Goal: Task Accomplishment & Management: Complete application form

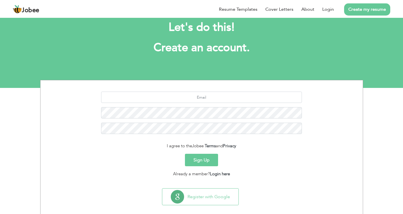
scroll to position [21, 0]
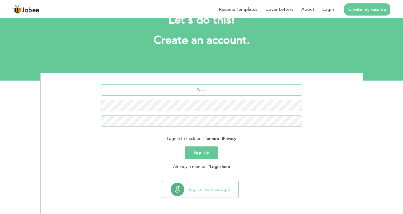
click at [174, 91] on input "text" at bounding box center [201, 89] width 201 height 11
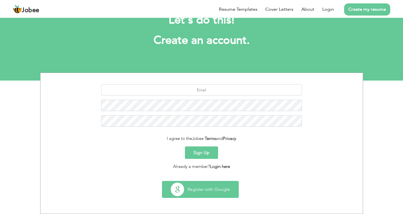
click at [197, 188] on button "Register with Google" at bounding box center [200, 189] width 76 height 16
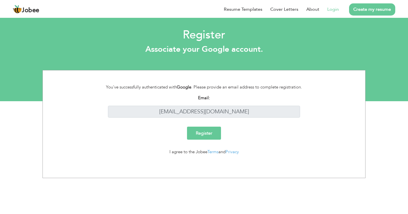
click at [212, 135] on input "Register" at bounding box center [204, 133] width 34 height 13
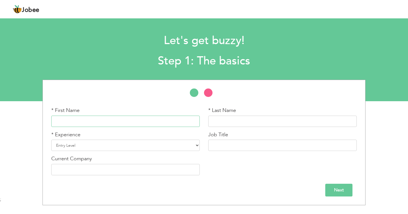
drag, startPoint x: 97, startPoint y: 123, endPoint x: 108, endPoint y: 125, distance: 10.3
click at [98, 123] on input "text" at bounding box center [125, 121] width 148 height 11
type input "a"
type input "[PERSON_NAME]"
type input "Salam"
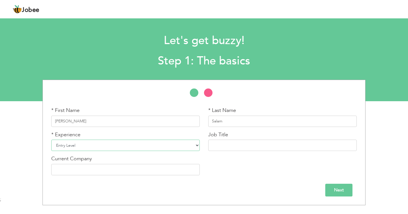
click at [195, 145] on select "Entry Level Less than 1 Year 1 Year 2 Years 3 Years 4 Years 5 Years 6 Years 7 Y…" at bounding box center [125, 145] width 148 height 11
click at [196, 146] on select "Entry Level Less than 1 Year 1 Year 2 Years 3 Years 4 Years 5 Years 6 Years 7 Y…" at bounding box center [125, 145] width 148 height 11
click at [51, 140] on select "Entry Level Less than 1 Year 1 Year 2 Years 3 Years 4 Years 5 Years 6 Years 7 Y…" at bounding box center [125, 145] width 148 height 11
click at [195, 147] on select "Entry Level Less than 1 Year 1 Year 2 Years 3 Years 4 Years 5 Years 6 Years 7 Y…" at bounding box center [125, 145] width 148 height 11
select select "18"
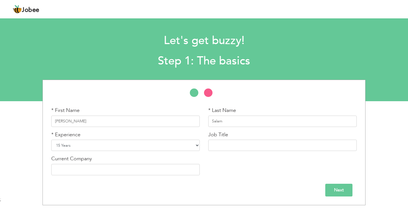
click at [51, 140] on select "Entry Level Less than 1 Year 1 Year 2 Years 3 Years 4 Years 5 Years 6 Years 7 Y…" at bounding box center [125, 145] width 148 height 11
drag, startPoint x: 218, startPoint y: 145, endPoint x: 248, endPoint y: 169, distance: 38.7
click at [219, 146] on input "text" at bounding box center [282, 145] width 148 height 11
type input "Cook Helper"
drag, startPoint x: 125, startPoint y: 169, endPoint x: 170, endPoint y: 194, distance: 50.8
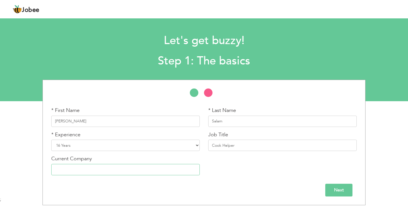
click at [126, 169] on input "text" at bounding box center [125, 169] width 148 height 11
drag, startPoint x: 76, startPoint y: 171, endPoint x: 94, endPoint y: 174, distance: 18.4
click at [94, 174] on input "Urban Catring" at bounding box center [125, 169] width 148 height 11
type input "Urban Catering"
click at [337, 190] on input "Next" at bounding box center [338, 190] width 27 height 13
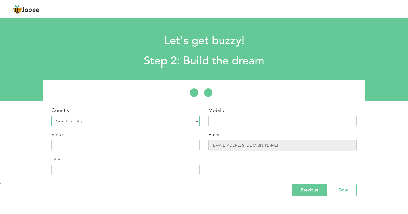
click at [196, 123] on select "Select Country Afghanistan Albania Algeria American Samoa Andorra Angola Anguil…" at bounding box center [125, 121] width 148 height 11
click at [51, 116] on select "Select Country Afghanistan Albania Algeria American Samoa Andorra Angola Anguil…" at bounding box center [125, 121] width 148 height 11
click at [227, 123] on input "text" at bounding box center [282, 121] width 148 height 11
click at [198, 122] on select "Select Country Afghanistan Albania Algeria American Samoa Andorra Angola Anguil…" at bounding box center [125, 121] width 148 height 11
select select "191"
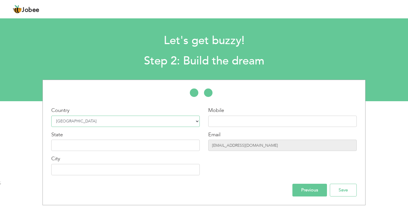
click at [51, 116] on select "Select Country Afghanistan Albania Algeria American Samoa Andorra Angola Anguil…" at bounding box center [125, 121] width 148 height 11
click at [230, 119] on input "text" at bounding box center [282, 121] width 148 height 11
click at [257, 145] on input "[EMAIL_ADDRESS][DOMAIN_NAME]" at bounding box center [282, 145] width 148 height 11
drag, startPoint x: 218, startPoint y: 121, endPoint x: 222, endPoint y: 125, distance: 5.6
click at [218, 122] on input "text" at bounding box center [282, 121] width 148 height 11
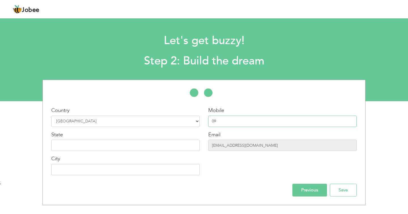
type input "0"
type input "0096659635407"
click at [61, 147] on input "text" at bounding box center [125, 145] width 148 height 11
type input "[GEOGRAPHIC_DATA]"
click at [77, 170] on input "text" at bounding box center [125, 169] width 148 height 11
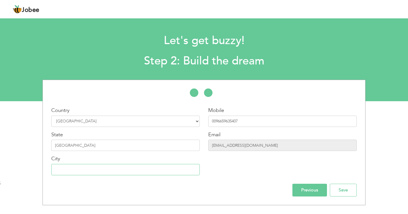
type input "r"
type input "[GEOGRAPHIC_DATA]"
click at [337, 194] on input "Save" at bounding box center [342, 190] width 27 height 13
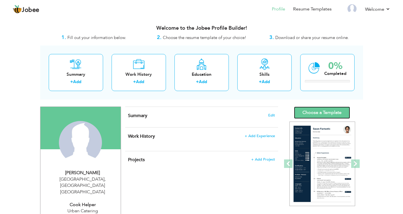
click at [313, 114] on link "Choose a Template" at bounding box center [322, 113] width 56 height 12
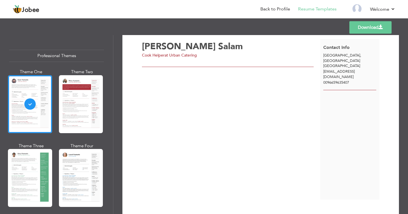
scroll to position [26, 0]
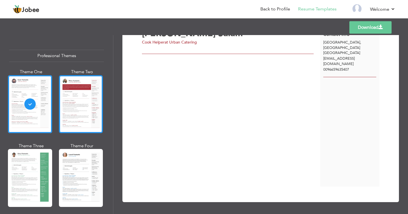
click at [79, 106] on div at bounding box center [81, 104] width 44 height 58
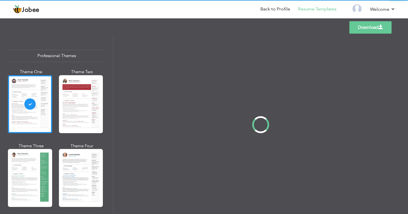
scroll to position [0, 0]
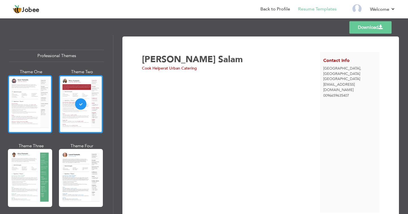
click at [38, 106] on div at bounding box center [30, 104] width 44 height 58
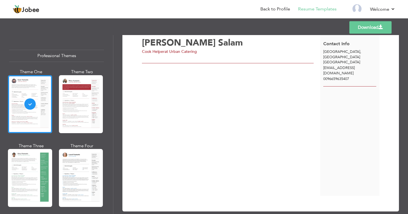
scroll to position [26, 0]
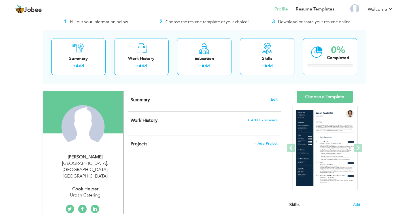
scroll to position [101, 0]
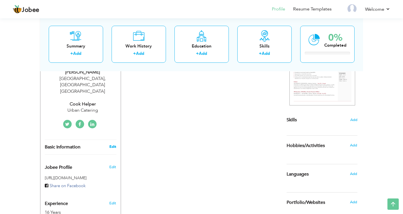
click at [112, 144] on link "Edit" at bounding box center [112, 146] width 7 height 5
type input "[PERSON_NAME]"
type input "Salam"
type input "0096659635407"
select select "number:191"
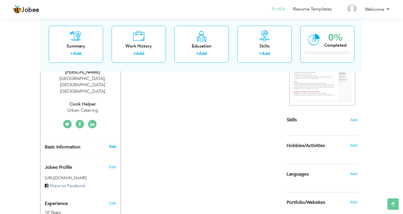
type input "[GEOGRAPHIC_DATA]"
select select "number:18"
type input "Urban Catering"
type input "Cook Helper"
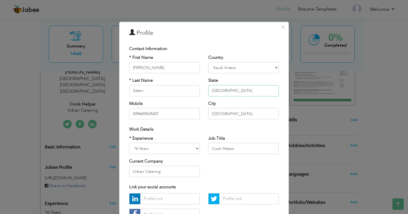
click at [225, 90] on input "[GEOGRAPHIC_DATA]" at bounding box center [243, 90] width 70 height 11
type input "R"
type input "Sulaymaniyah"
click at [229, 112] on input "[GEOGRAPHIC_DATA]" at bounding box center [243, 113] width 70 height 11
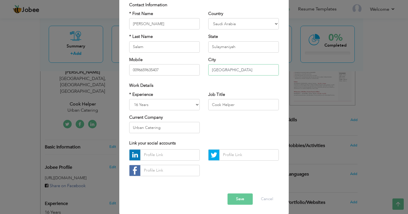
scroll to position [44, 0]
click at [237, 199] on button "Save" at bounding box center [239, 198] width 25 height 11
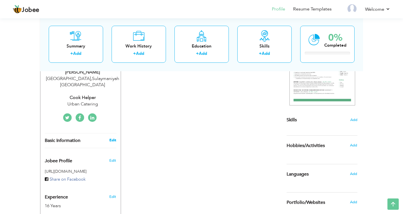
click at [111, 138] on link "Edit" at bounding box center [112, 140] width 7 height 5
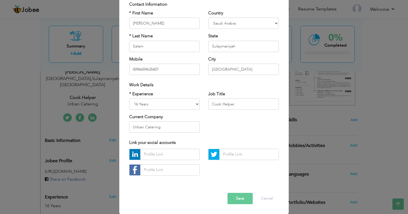
scroll to position [0, 0]
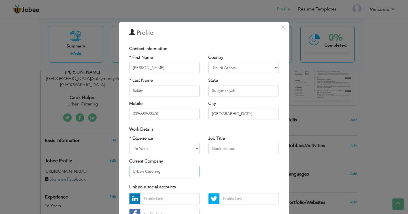
drag, startPoint x: 139, startPoint y: 172, endPoint x: 153, endPoint y: 212, distance: 42.0
click at [144, 184] on div "Contact Information * First Name [PERSON_NAME] * Last Name [GEOGRAPHIC_DATA] Mo…" at bounding box center [204, 133] width 158 height 181
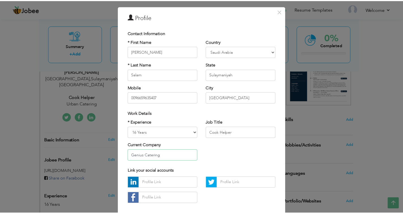
scroll to position [44, 0]
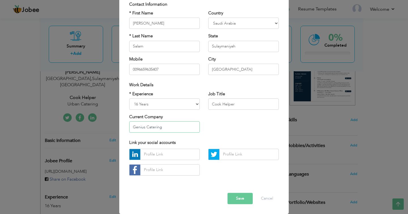
type input "Genius Catering"
drag, startPoint x: 239, startPoint y: 199, endPoint x: 242, endPoint y: 199, distance: 3.4
click at [239, 199] on button "Save" at bounding box center [239, 198] width 25 height 11
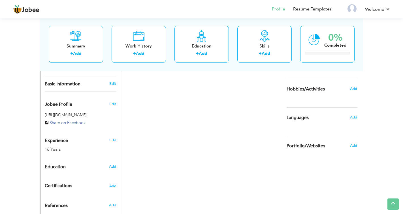
scroll to position [186, 0]
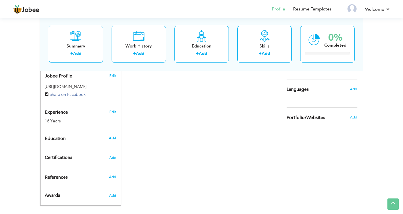
click at [113, 136] on span "Add" at bounding box center [112, 138] width 7 height 5
radio input "true"
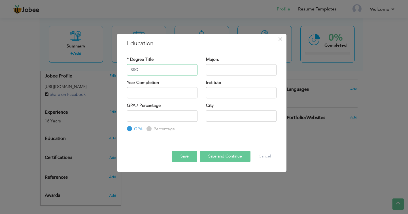
type input "SSC"
click at [233, 115] on input "text" at bounding box center [241, 115] width 70 height 11
type input "Swabi"
click at [233, 68] on input "text" at bounding box center [241, 69] width 70 height 11
type input "Science"
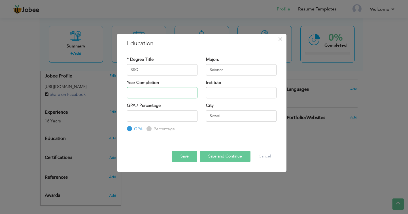
click at [157, 91] on input "text" at bounding box center [162, 92] width 70 height 11
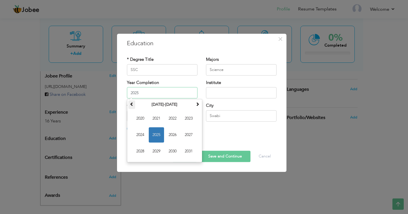
click at [129, 105] on th at bounding box center [131, 104] width 7 height 8
click at [196, 104] on span at bounding box center [197, 104] width 4 height 4
click at [143, 118] on span "2000" at bounding box center [139, 118] width 15 height 15
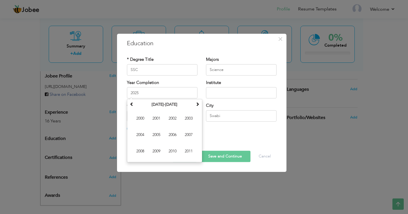
type input "2000"
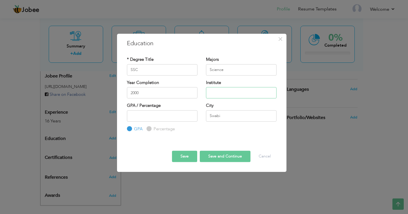
click at [240, 95] on input "text" at bounding box center [241, 92] width 70 height 11
type input "Govt School Gar Munara"
click at [214, 158] on button "Save and Continue" at bounding box center [225, 156] width 51 height 11
drag, startPoint x: 181, startPoint y: 155, endPoint x: 184, endPoint y: 158, distance: 3.6
click at [180, 156] on button "Save" at bounding box center [184, 156] width 25 height 11
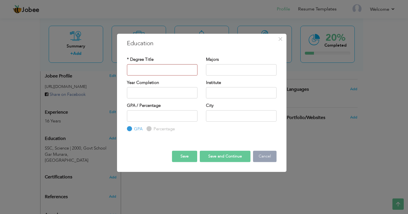
click at [260, 155] on button "Cancel" at bounding box center [264, 156] width 23 height 11
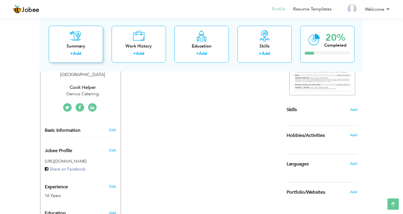
scroll to position [101, 0]
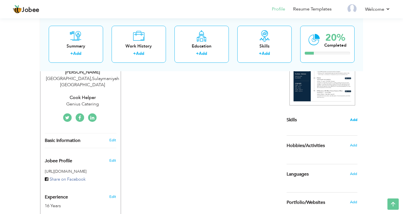
click at [352, 120] on span "Add" at bounding box center [353, 119] width 7 height 5
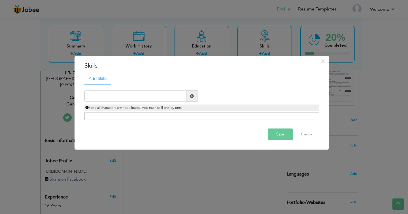
click at [191, 96] on span at bounding box center [192, 96] width 4 height 4
click at [137, 95] on input "text" at bounding box center [135, 96] width 102 height 11
type input "s"
type input "Salesman"
click at [190, 96] on span at bounding box center [192, 96] width 4 height 4
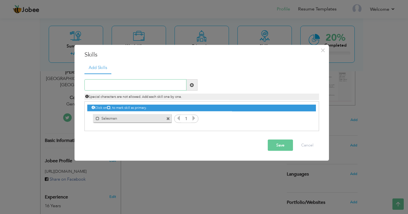
click at [114, 85] on input "text" at bounding box center [135, 85] width 102 height 11
type input "Security"
click at [193, 84] on span at bounding box center [192, 85] width 4 height 4
click at [120, 84] on input "text" at bounding box center [135, 85] width 102 height 11
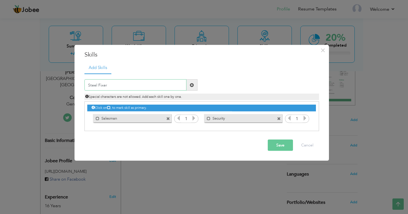
type input "Steel Fixer"
click at [188, 84] on span at bounding box center [191, 85] width 11 height 11
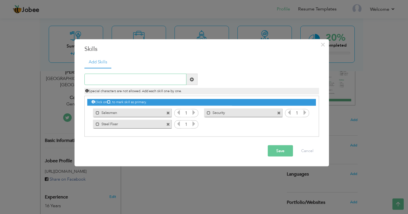
click at [122, 78] on input "text" at bounding box center [135, 79] width 102 height 11
type input "Cook helper"
click at [188, 80] on span at bounding box center [191, 79] width 11 height 11
click at [277, 150] on button "Save" at bounding box center [279, 150] width 25 height 11
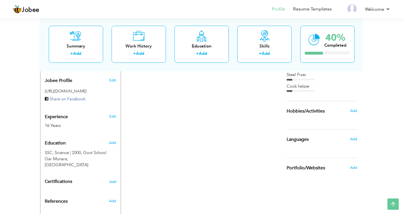
scroll to position [186, 0]
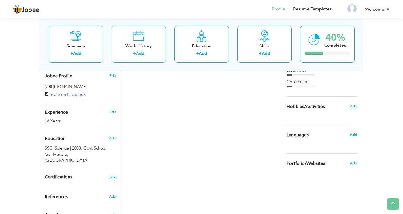
click at [352, 135] on span "Add" at bounding box center [353, 134] width 7 height 5
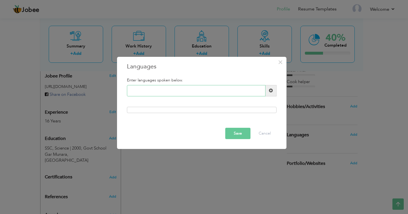
type input "e"
type input "English"
click at [269, 91] on span at bounding box center [271, 91] width 4 height 4
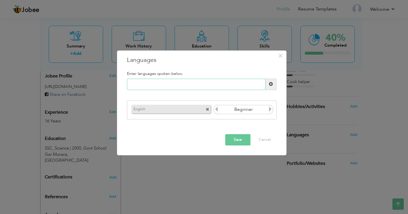
click at [158, 83] on input "text" at bounding box center [196, 84] width 138 height 11
click at [263, 84] on input "Urdu" at bounding box center [196, 84] width 138 height 11
type input "Urdu"
click at [269, 86] on span at bounding box center [271, 84] width 4 height 4
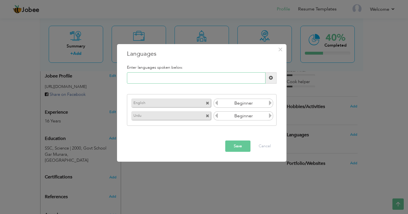
click at [192, 78] on input "text" at bounding box center [196, 77] width 138 height 11
type input "[GEOGRAPHIC_DATA]"
click at [270, 117] on icon at bounding box center [269, 115] width 5 height 5
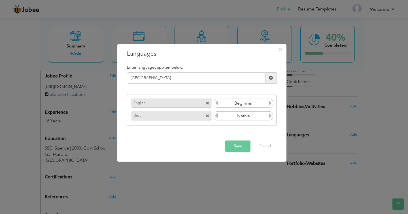
click at [268, 79] on span at bounding box center [270, 77] width 11 height 11
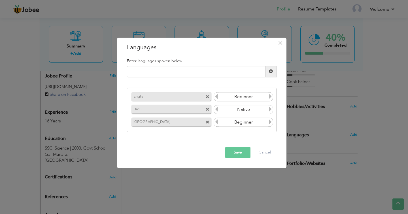
click at [269, 122] on icon at bounding box center [269, 122] width 5 height 5
click at [238, 152] on button "Save" at bounding box center [237, 152] width 25 height 11
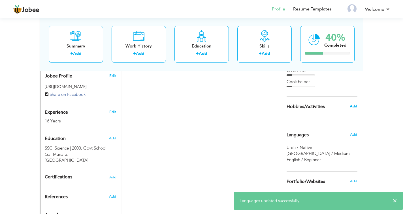
click at [354, 107] on span "Add" at bounding box center [353, 106] width 7 height 5
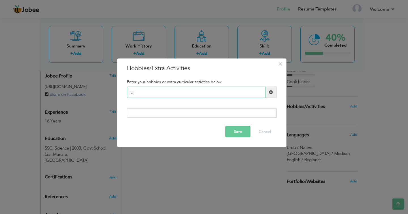
type input "c"
type input "Foot ball"
click at [271, 93] on span at bounding box center [271, 92] width 4 height 4
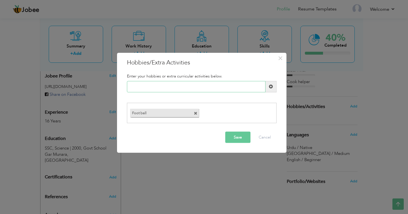
click at [175, 86] on input "text" at bounding box center [196, 86] width 138 height 11
type input "Swimming"
click at [272, 85] on span at bounding box center [271, 87] width 4 height 4
click at [172, 87] on input "text" at bounding box center [196, 86] width 138 height 11
click at [240, 138] on button "Save" at bounding box center [237, 137] width 25 height 11
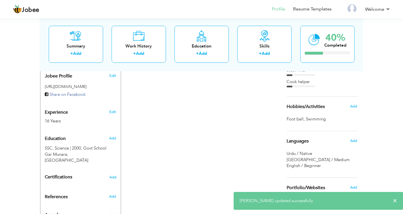
scroll to position [0, 0]
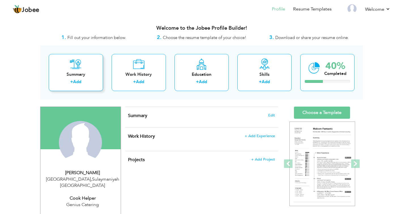
click at [70, 70] on div "Summary + Add" at bounding box center [76, 72] width 54 height 37
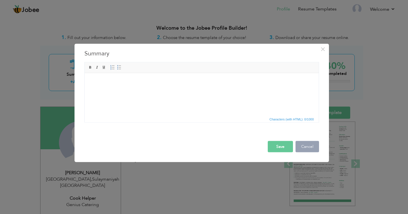
click at [303, 148] on button "Cancel" at bounding box center [306, 146] width 23 height 11
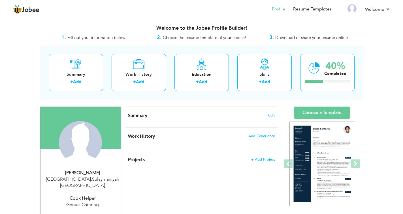
scroll to position [28, 0]
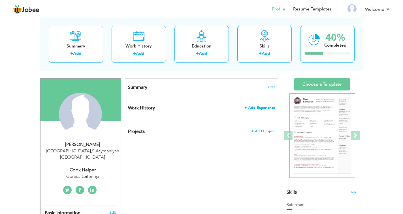
click at [255, 108] on span "+ Add Experience" at bounding box center [259, 108] width 31 height 4
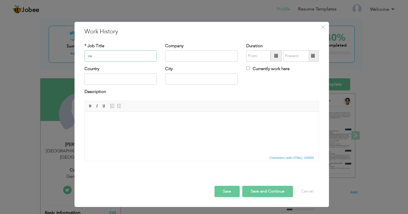
type input "s"
type input "Saleman"
click at [93, 79] on input "text" at bounding box center [120, 79] width 72 height 11
type input "[GEOGRAPHIC_DATA]"
type input "[PERSON_NAME] Town"
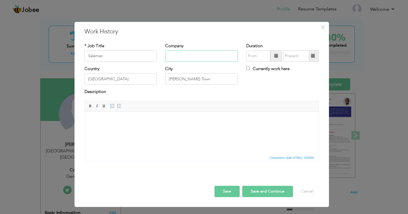
click at [202, 56] on input "text" at bounding box center [201, 55] width 72 height 11
click at [274, 56] on span at bounding box center [275, 55] width 11 height 11
type input "08/2025"
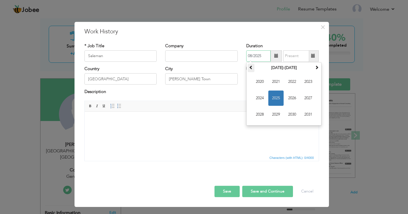
click at [251, 69] on span at bounding box center [251, 67] width 4 height 4
click at [279, 97] on span "2005" at bounding box center [275, 98] width 15 height 15
click at [311, 55] on span at bounding box center [313, 56] width 4 height 4
type input "08/2025"
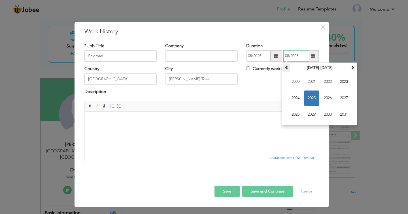
click at [284, 66] on th at bounding box center [286, 68] width 7 height 8
click at [313, 115] on span "2009" at bounding box center [311, 114] width 15 height 15
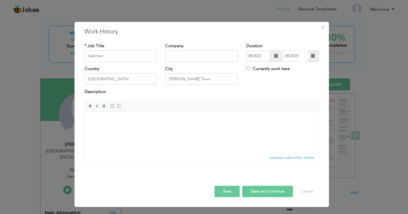
click at [255, 192] on button "Save and Continue" at bounding box center [267, 191] width 51 height 11
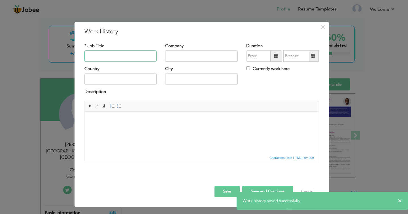
click at [108, 55] on input "text" at bounding box center [120, 55] width 72 height 11
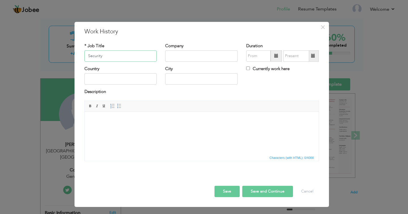
type input "Security"
type input "Jerai"
click at [118, 75] on input "text" at bounding box center [120, 79] width 72 height 11
type input "m"
type input "[GEOGRAPHIC_DATA]"
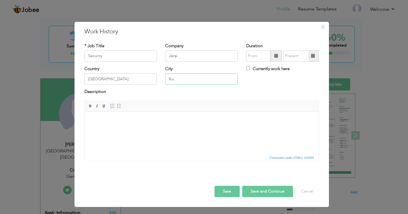
type input "K"
type input "[GEOGRAPHIC_DATA]"
click at [275, 57] on span at bounding box center [276, 56] width 4 height 4
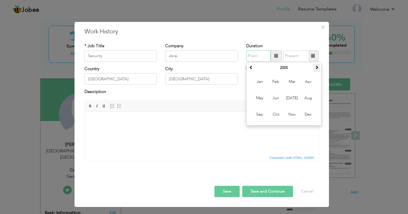
click at [314, 68] on th at bounding box center [316, 68] width 7 height 8
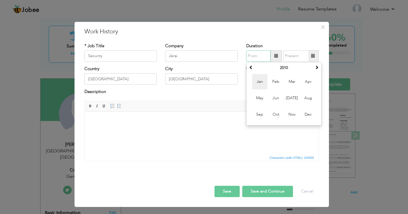
click at [262, 83] on span "Jan" at bounding box center [259, 81] width 15 height 15
type input "01/2010"
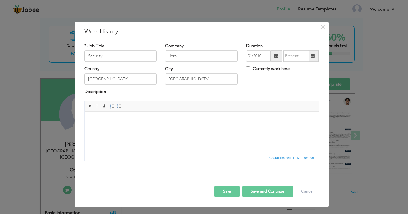
click at [311, 56] on span at bounding box center [313, 56] width 4 height 4
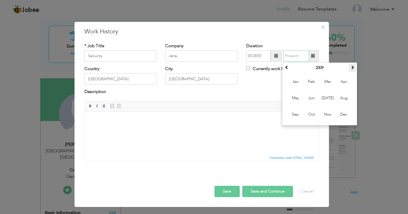
click at [354, 67] on span at bounding box center [352, 67] width 4 height 4
click at [353, 67] on span at bounding box center [352, 67] width 4 height 4
click at [352, 67] on span at bounding box center [352, 67] width 4 height 4
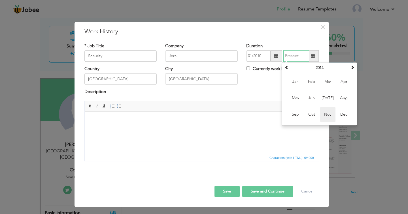
click at [331, 114] on span "Nov" at bounding box center [327, 114] width 15 height 15
type input "11/2014"
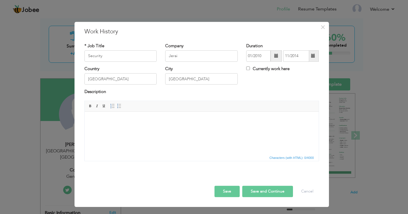
click at [267, 192] on button "Save and Continue" at bounding box center [267, 191] width 51 height 11
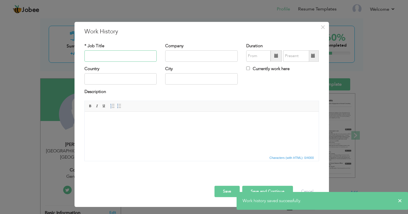
click at [108, 59] on input "text" at bounding box center [120, 55] width 72 height 11
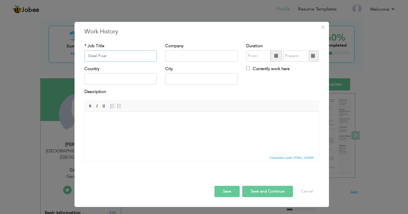
type input "Steel Fixer"
drag, startPoint x: 115, startPoint y: 82, endPoint x: 151, endPoint y: 99, distance: 39.4
click at [117, 84] on input "text" at bounding box center [120, 79] width 72 height 11
type input "[GEOGRAPHIC_DATA]"
type input "k"
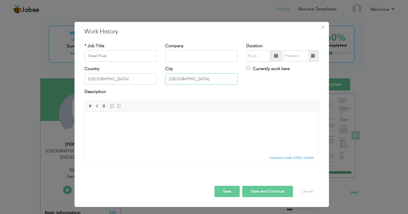
type input "[GEOGRAPHIC_DATA]"
drag, startPoint x: 187, startPoint y: 80, endPoint x: 277, endPoint y: 95, distance: 91.5
click at [277, 95] on div "Description" at bounding box center [201, 92] width 234 height 7
click at [274, 57] on span at bounding box center [276, 56] width 4 height 4
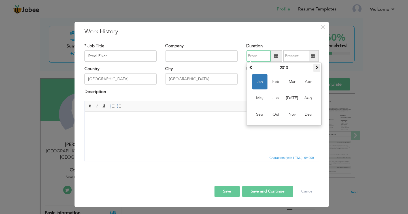
click at [316, 67] on span at bounding box center [316, 67] width 4 height 4
click at [310, 114] on span "Dec" at bounding box center [307, 114] width 15 height 15
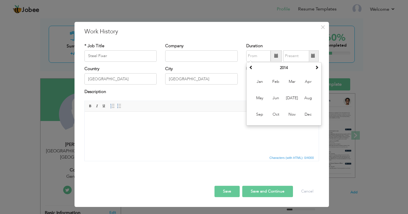
type input "12/2014"
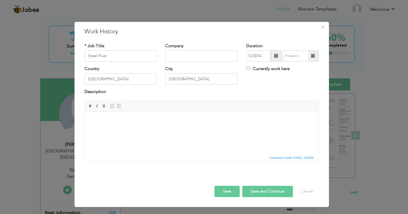
click at [313, 57] on span at bounding box center [313, 56] width 4 height 4
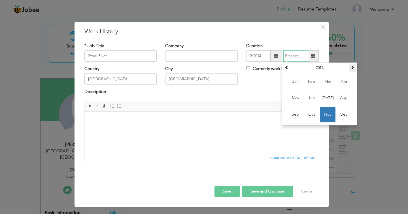
click at [350, 67] on span at bounding box center [352, 67] width 4 height 4
click at [285, 67] on span at bounding box center [286, 67] width 4 height 4
click at [342, 115] on span "Dec" at bounding box center [343, 114] width 15 height 15
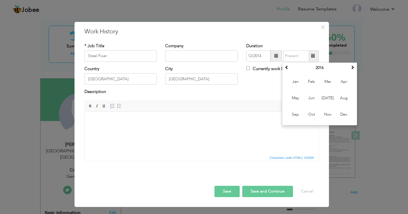
type input "12/2016"
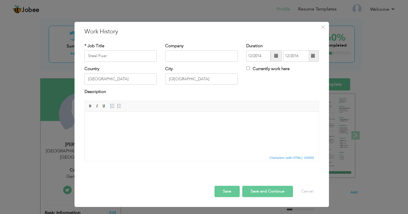
click at [267, 191] on button "Save and Continue" at bounding box center [267, 191] width 51 height 11
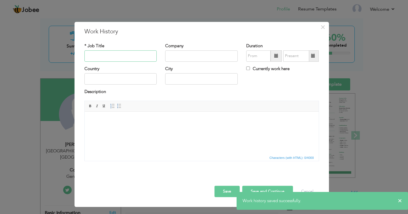
click at [113, 56] on input "text" at bounding box center [120, 55] width 72 height 11
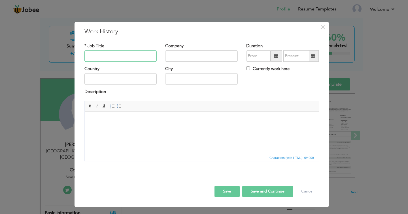
type input "C"
type input "Packing"
type input "Best food Company"
drag, startPoint x: 111, startPoint y: 75, endPoint x: 112, endPoint y: 81, distance: 5.5
click at [112, 81] on input "text" at bounding box center [120, 79] width 72 height 11
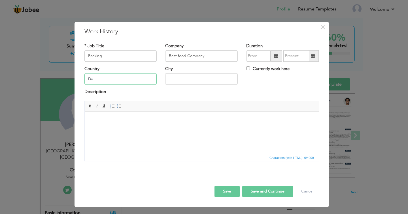
type input "D"
type input "[GEOGRAPHIC_DATA]"
click at [276, 56] on span at bounding box center [276, 56] width 4 height 4
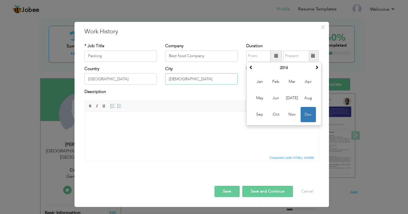
click at [189, 81] on input "Duabi" at bounding box center [201, 79] width 72 height 11
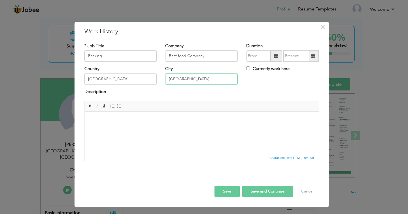
type input "[GEOGRAPHIC_DATA]"
click at [275, 57] on span at bounding box center [276, 56] width 4 height 4
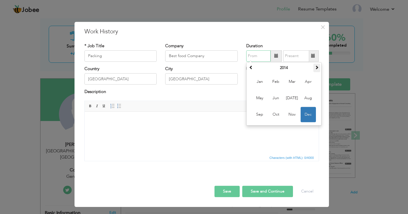
click at [315, 70] on th at bounding box center [316, 68] width 7 height 8
click at [315, 69] on span at bounding box center [316, 67] width 4 height 4
click at [258, 83] on span "Jan" at bounding box center [259, 81] width 15 height 15
type input "01/2017"
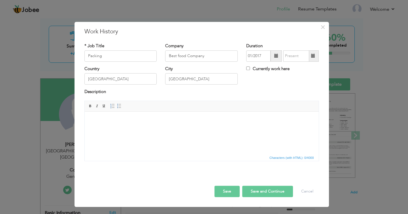
click at [311, 57] on span at bounding box center [313, 56] width 4 height 4
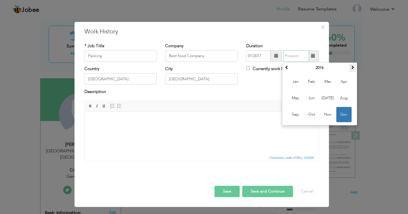
click at [350, 68] on span at bounding box center [352, 67] width 4 height 4
click at [329, 114] on span "Nov" at bounding box center [327, 114] width 15 height 15
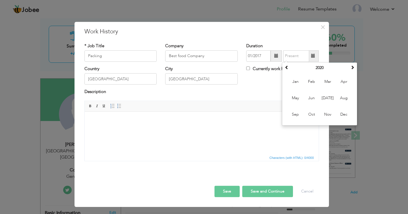
type input "11/2020"
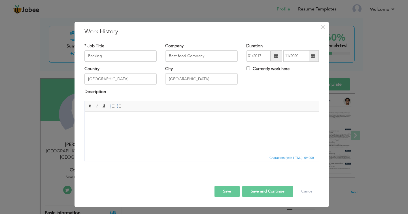
click at [261, 192] on button "Save and Continue" at bounding box center [267, 191] width 51 height 11
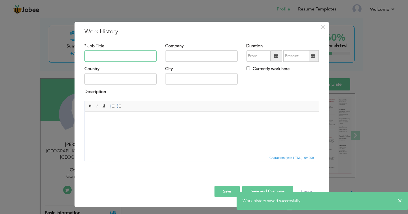
drag, startPoint x: 123, startPoint y: 55, endPoint x: 121, endPoint y: 31, distance: 24.4
click at [123, 55] on input "text" at bounding box center [120, 55] width 72 height 11
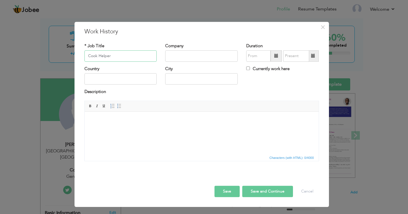
type input "Cook Helper"
type input "Genius Catering"
click at [108, 79] on input "text" at bounding box center [120, 79] width 72 height 11
type input "[GEOGRAPHIC_DATA]"
click at [198, 81] on input "Riy" at bounding box center [201, 79] width 72 height 11
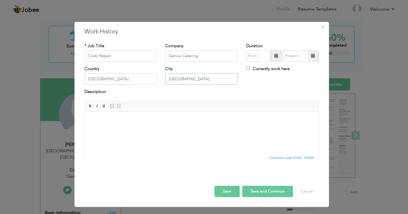
type input "[GEOGRAPHIC_DATA]"
click at [275, 55] on span at bounding box center [276, 56] width 4 height 4
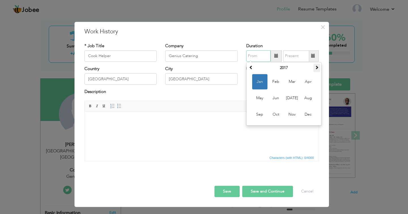
click at [316, 67] on span at bounding box center [316, 67] width 4 height 4
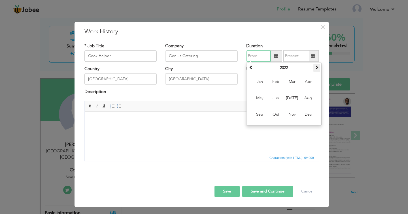
click at [316, 67] on span at bounding box center [316, 67] width 4 height 4
click at [263, 115] on span "Sep" at bounding box center [259, 114] width 15 height 15
type input "09/2024"
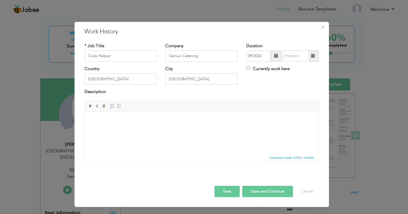
click at [311, 58] on span at bounding box center [312, 55] width 11 height 11
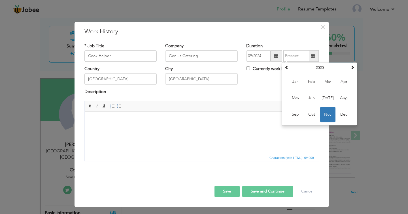
click at [209, 112] on iframe at bounding box center [202, 133] width 234 height 42
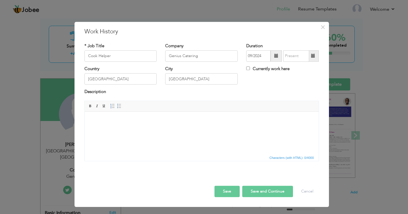
click at [246, 68] on div "Currently work here" at bounding box center [282, 72] width 81 height 12
click at [248, 68] on input "Currently work here" at bounding box center [248, 69] width 4 height 4
checkbox input "true"
click at [228, 192] on button "Save" at bounding box center [226, 191] width 25 height 11
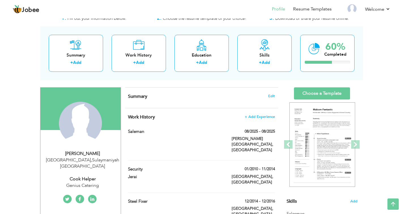
scroll to position [0, 0]
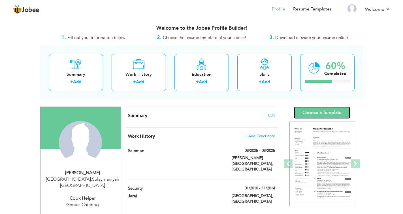
click at [309, 111] on link "Choose a Template" at bounding box center [322, 113] width 56 height 12
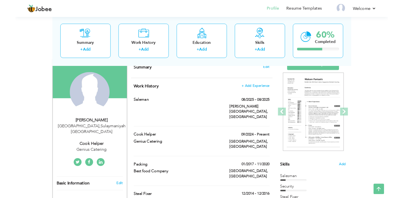
scroll to position [28, 0]
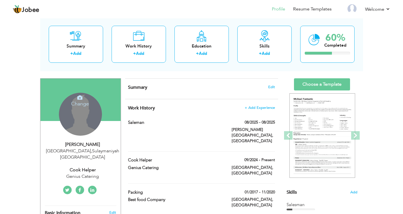
click at [77, 97] on icon at bounding box center [79, 97] width 5 height 5
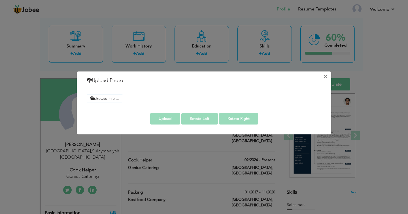
click at [323, 76] on button "×" at bounding box center [324, 76] width 9 height 9
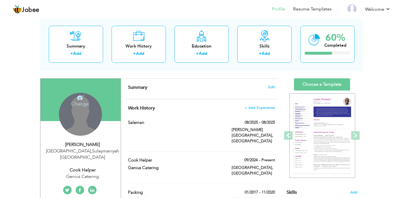
click at [80, 99] on icon at bounding box center [79, 97] width 5 height 5
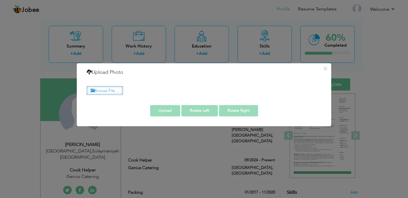
click at [103, 88] on label "Browse File ..." at bounding box center [105, 90] width 36 height 9
click at [0, 0] on input "Browse File ..." at bounding box center [0, 0] width 0 height 0
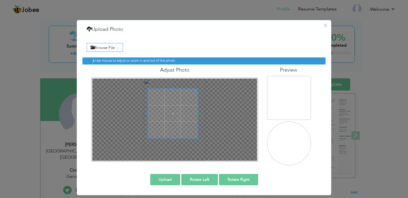
click at [172, 94] on span at bounding box center [172, 113] width 49 height 49
click at [186, 118] on span at bounding box center [173, 112] width 49 height 49
click at [163, 177] on button "Upload" at bounding box center [165, 179] width 30 height 11
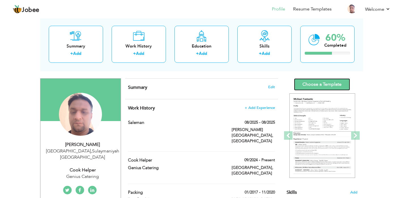
click at [304, 85] on link "Choose a Template" at bounding box center [322, 84] width 56 height 12
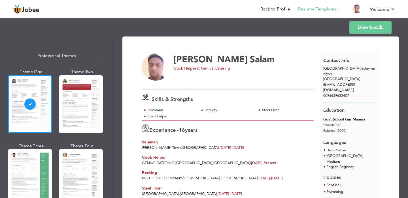
click at [365, 28] on link "Download" at bounding box center [370, 27] width 42 height 12
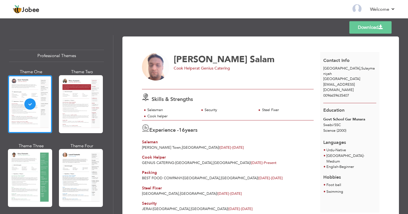
click at [219, 146] on span "Aug 2025 - Aug 2025" at bounding box center [231, 147] width 24 height 5
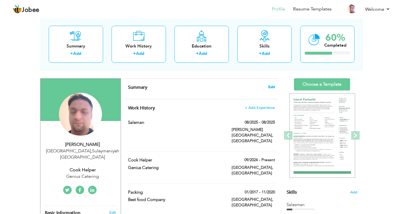
click at [269, 87] on span "Edit" at bounding box center [271, 87] width 7 height 4
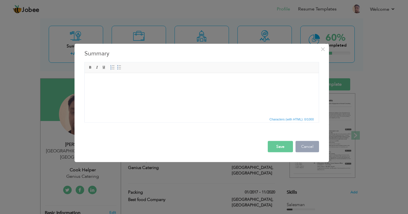
click at [305, 145] on button "Cancel" at bounding box center [306, 146] width 23 height 11
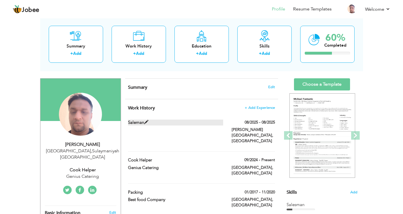
click at [145, 121] on span at bounding box center [146, 122] width 4 height 4
type input "Saleman"
type input "08/2025"
type input "[GEOGRAPHIC_DATA]"
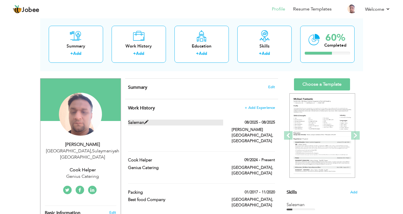
type input "[PERSON_NAME] Town"
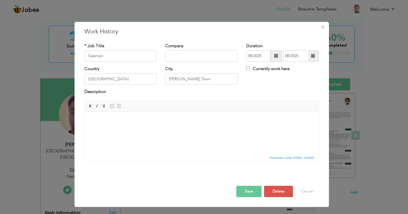
click at [273, 56] on span at bounding box center [275, 55] width 11 height 11
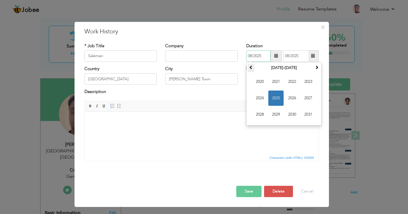
click at [251, 66] on span at bounding box center [251, 67] width 4 height 4
click at [277, 97] on span "2005" at bounding box center [275, 98] width 15 height 15
click at [278, 97] on span "Jun" at bounding box center [275, 98] width 15 height 15
click at [255, 57] on input "06/2005" at bounding box center [258, 55] width 24 height 11
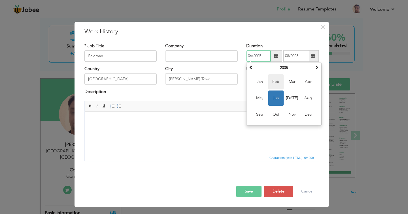
click at [273, 83] on span "Feb" at bounding box center [275, 81] width 15 height 15
type input "02/2005"
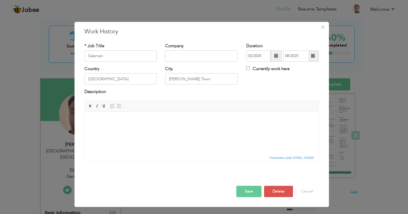
click at [311, 57] on span at bounding box center [312, 55] width 11 height 11
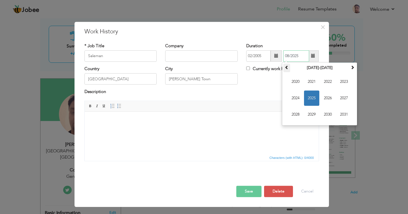
click at [287, 68] on span at bounding box center [286, 67] width 4 height 4
click at [352, 67] on span at bounding box center [352, 67] width 4 height 4
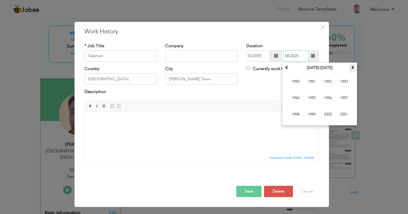
click at [352, 67] on span at bounding box center [352, 67] width 4 height 4
drag, startPoint x: 307, startPoint y: 114, endPoint x: 306, endPoint y: 120, distance: 6.3
click at [306, 115] on span "2009" at bounding box center [311, 114] width 15 height 15
click at [347, 114] on span "Dec" at bounding box center [343, 114] width 15 height 15
type input "12/2009"
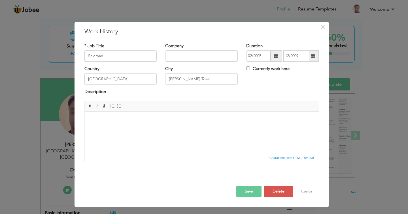
click at [251, 192] on button "Save" at bounding box center [248, 191] width 25 height 11
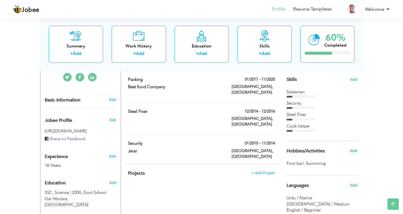
scroll to position [142, 0]
click at [354, 149] on span "Add" at bounding box center [353, 150] width 7 height 5
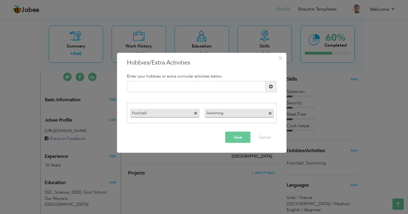
click at [194, 112] on span at bounding box center [196, 114] width 4 height 4
drag, startPoint x: 143, startPoint y: 85, endPoint x: 171, endPoint y: 110, distance: 37.1
click at [143, 85] on input "text" at bounding box center [196, 86] width 138 height 11
type input "Cricket"
click at [236, 136] on button "Save" at bounding box center [237, 137] width 25 height 11
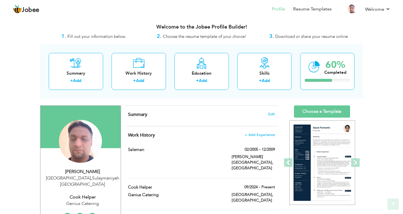
scroll to position [0, 0]
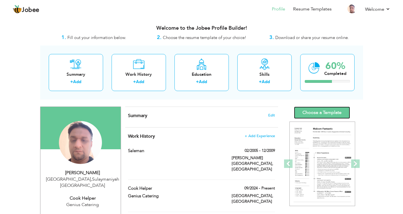
click at [322, 114] on link "Choose a Template" at bounding box center [322, 113] width 56 height 12
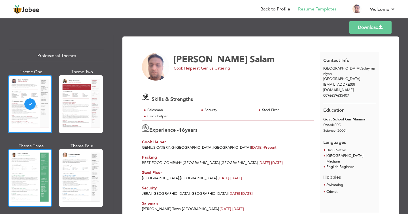
click at [26, 161] on div at bounding box center [30, 178] width 44 height 58
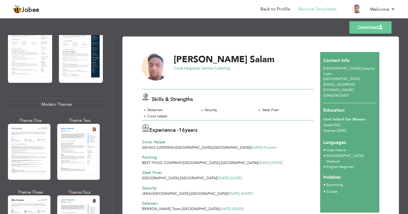
click at [357, 29] on link "Download" at bounding box center [370, 27] width 42 height 12
